Goal: Navigation & Orientation: Find specific page/section

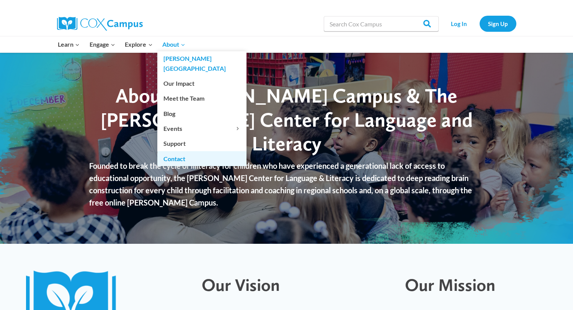
click at [183, 151] on link "Contact" at bounding box center [201, 158] width 89 height 15
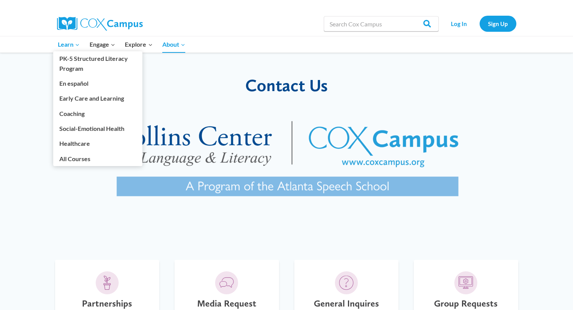
click at [65, 44] on span "Learn Expand" at bounding box center [69, 44] width 22 height 10
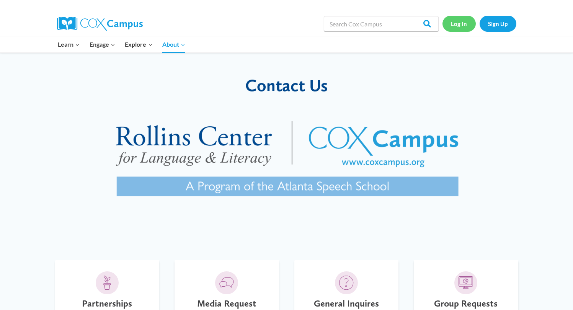
click at [453, 22] on link "Log In" at bounding box center [458, 24] width 33 height 16
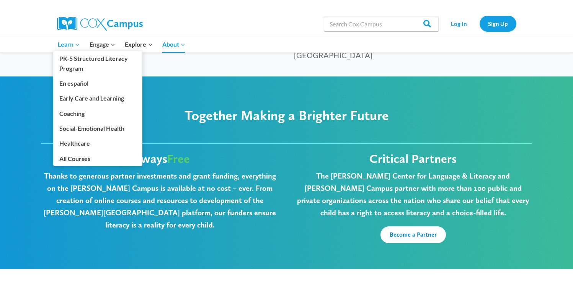
scroll to position [1787, 0]
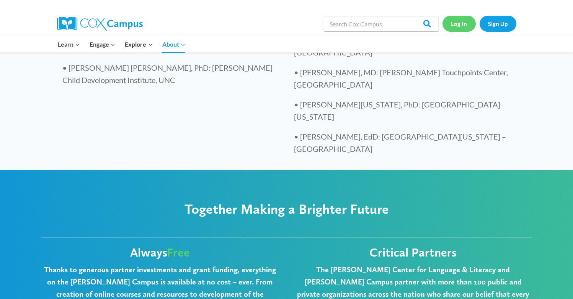
click at [448, 25] on link "Log In" at bounding box center [458, 24] width 33 height 16
